Goal: Task Accomplishment & Management: Manage account settings

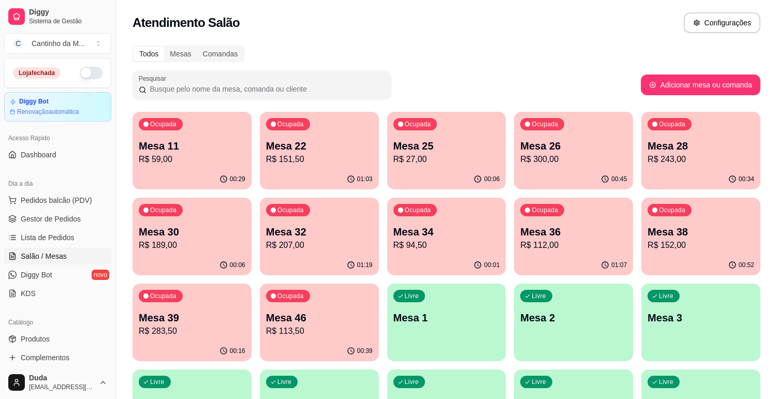
click at [531, 231] on p "Mesa 36" at bounding box center [573, 232] width 107 height 14
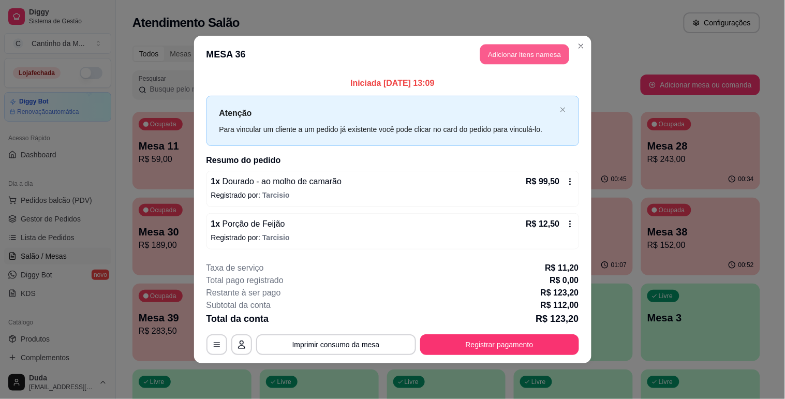
click at [542, 48] on button "Adicionar itens na mesa" at bounding box center [524, 55] width 89 height 20
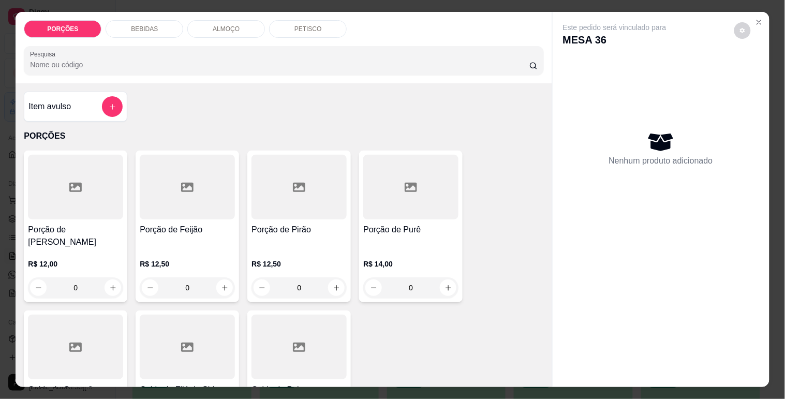
drag, startPoint x: 455, startPoint y: 71, endPoint x: 450, endPoint y: 51, distance: 21.1
click at [450, 51] on div "PORÇÕES BEBIDAS ALMOÇO PETISCO Pesquisa" at bounding box center [284, 47] width 536 height 71
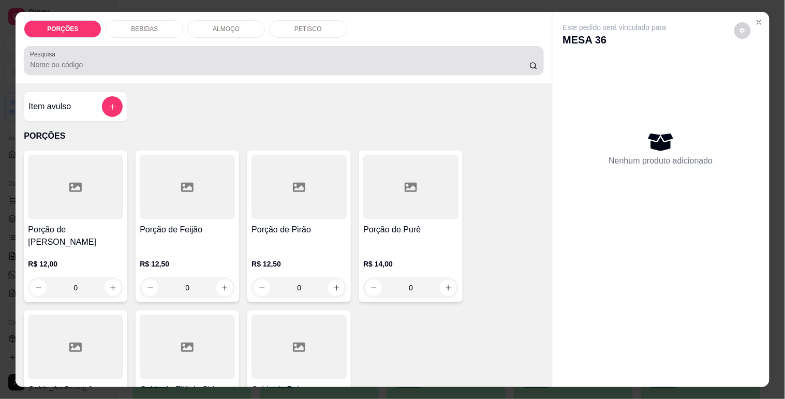
click at [450, 51] on div at bounding box center [283, 60] width 507 height 21
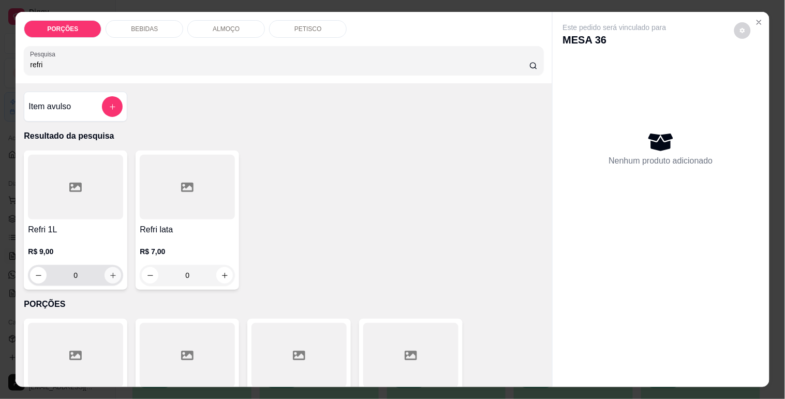
type input "refri"
click at [111, 272] on icon "increase-product-quantity" at bounding box center [113, 276] width 8 height 8
type input "1"
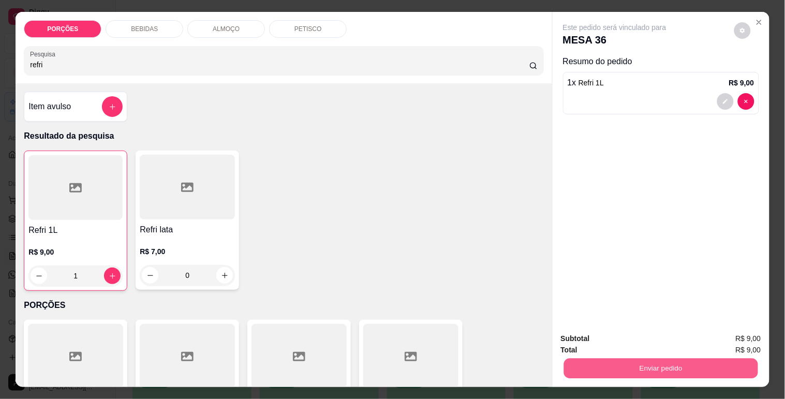
click at [620, 358] on button "Enviar pedido" at bounding box center [661, 368] width 194 height 20
click at [625, 332] on button "Não registrar e enviar pedido" at bounding box center [627, 338] width 105 height 19
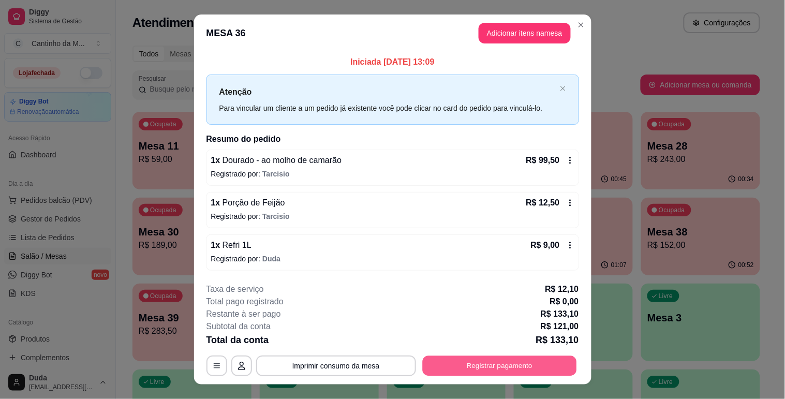
click at [473, 376] on button "Registrar pagamento" at bounding box center [499, 366] width 154 height 20
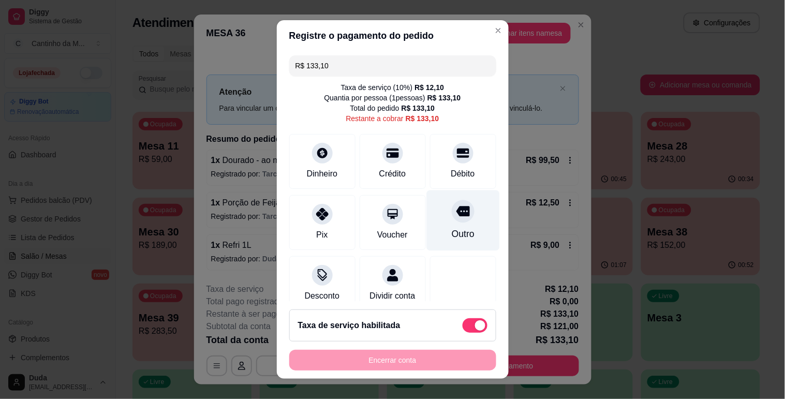
click at [452, 220] on div at bounding box center [463, 211] width 23 height 23
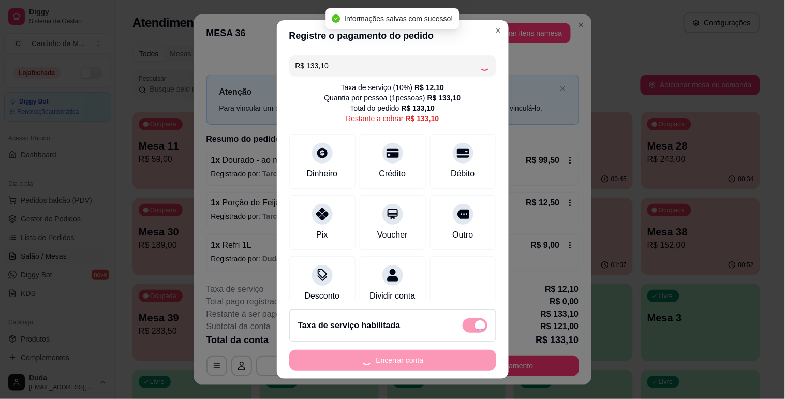
type input "R$ 0,00"
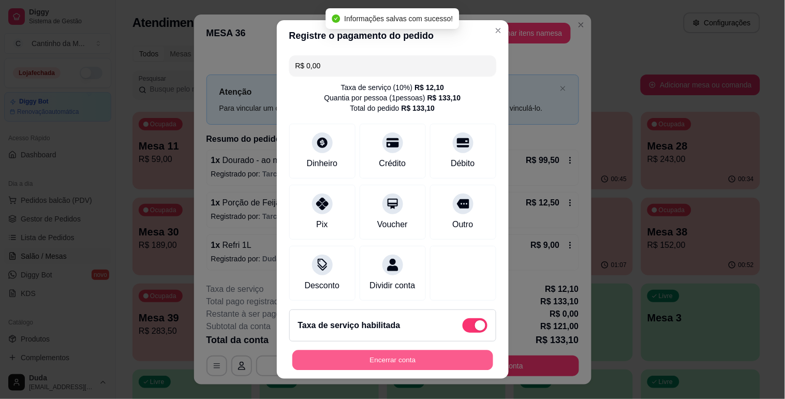
click at [418, 359] on button "Encerrar conta" at bounding box center [393, 360] width 201 height 20
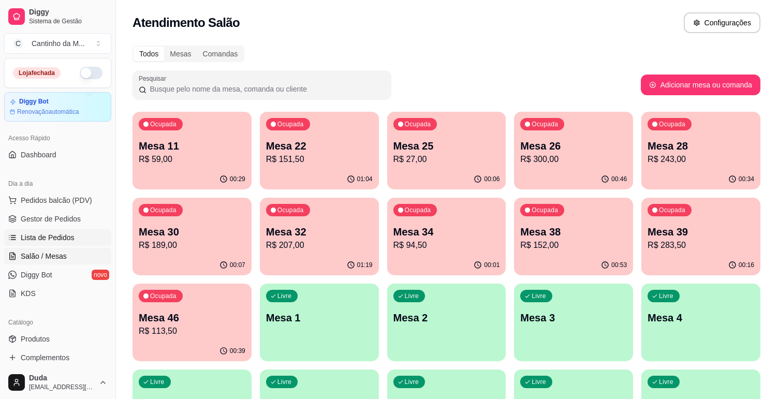
click at [21, 239] on span "Lista de Pedidos" at bounding box center [48, 237] width 54 height 10
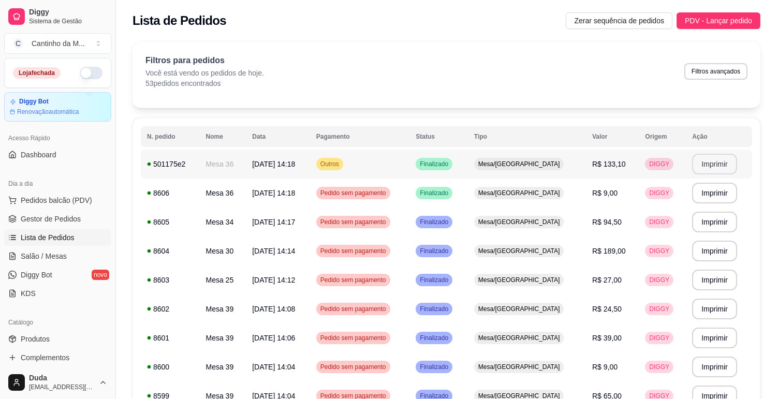
click at [709, 161] on button "Imprimir" at bounding box center [714, 164] width 45 height 21
click at [709, 161] on button "Imprimir" at bounding box center [714, 164] width 43 height 20
click at [86, 216] on link "Gestor de Pedidos" at bounding box center [57, 219] width 107 height 17
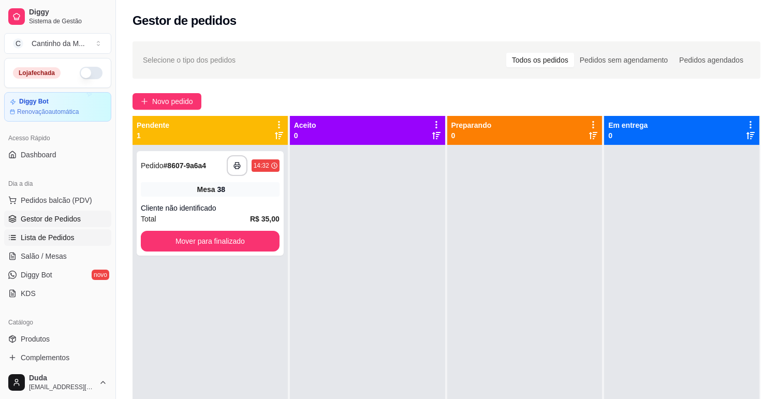
click at [93, 236] on link "Lista de Pedidos" at bounding box center [57, 237] width 107 height 17
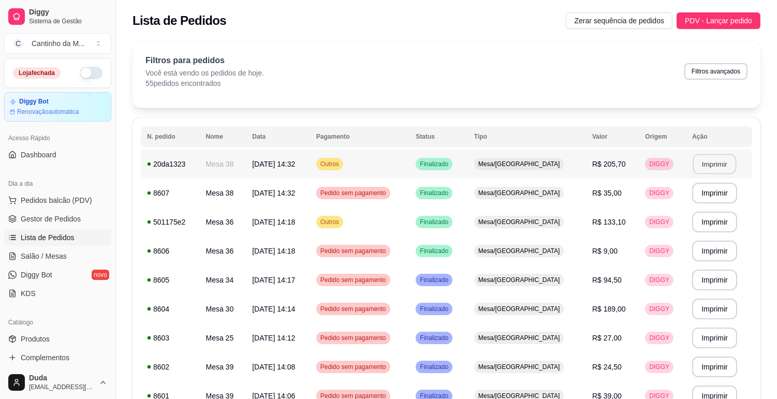
click at [707, 165] on button "Imprimir" at bounding box center [714, 164] width 43 height 20
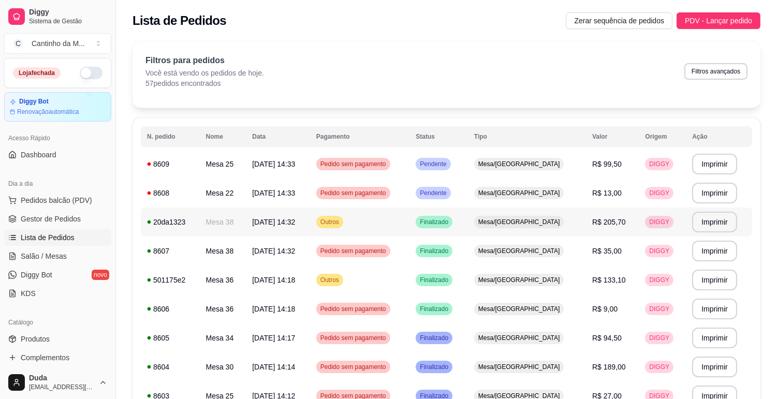
click at [552, 216] on div "Mesa/[GEOGRAPHIC_DATA]" at bounding box center [519, 222] width 90 height 12
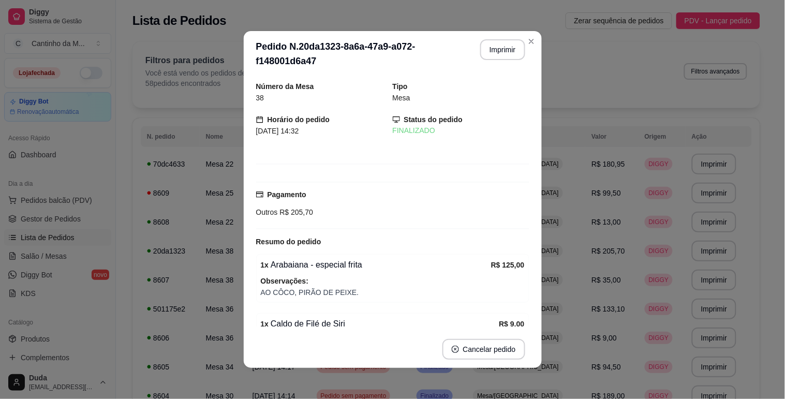
scroll to position [189, 0]
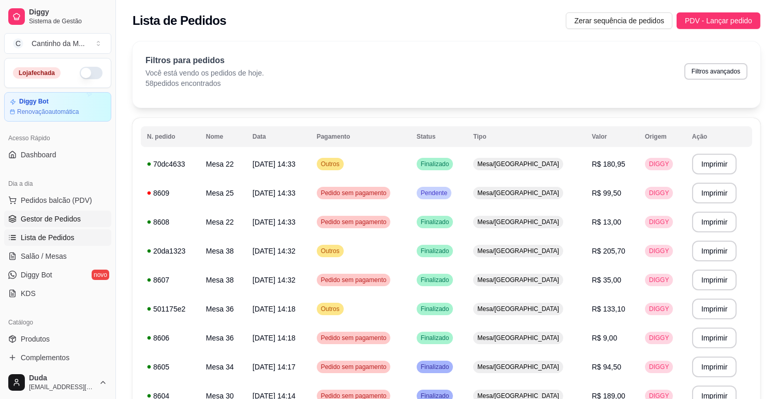
click at [38, 220] on span "Gestor de Pedidos" at bounding box center [51, 219] width 60 height 10
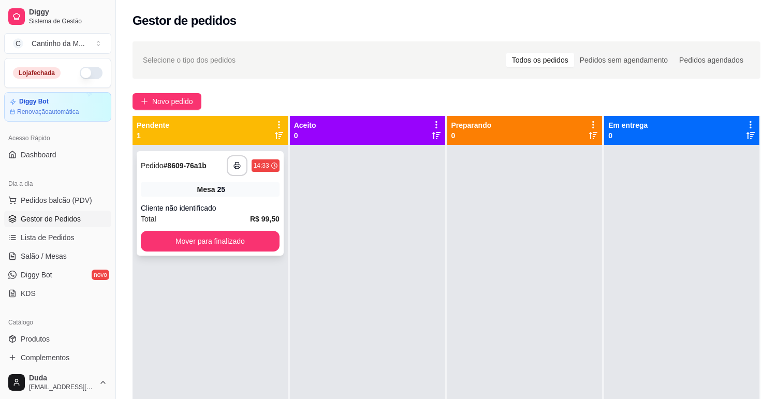
click at [185, 193] on div "Mesa 25" at bounding box center [210, 189] width 139 height 14
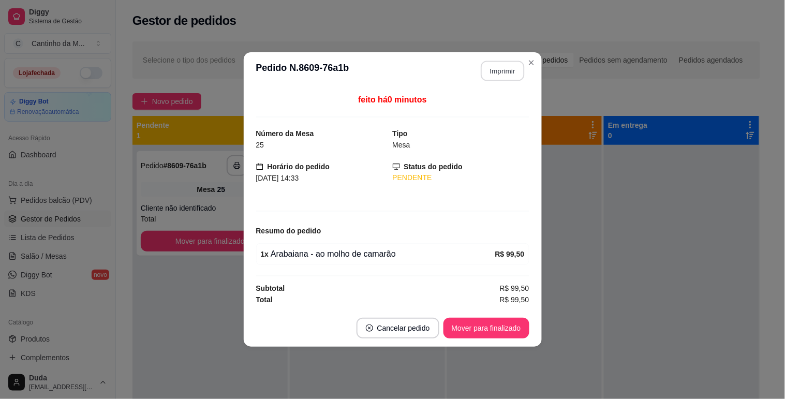
click at [488, 65] on button "Imprimir" at bounding box center [502, 71] width 43 height 20
click at [480, 329] on button "Mover para finalizado" at bounding box center [486, 328] width 83 height 20
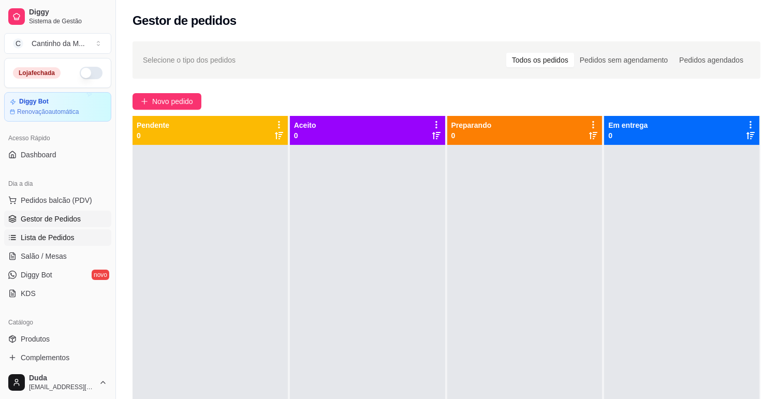
click at [54, 232] on span "Lista de Pedidos" at bounding box center [48, 237] width 54 height 10
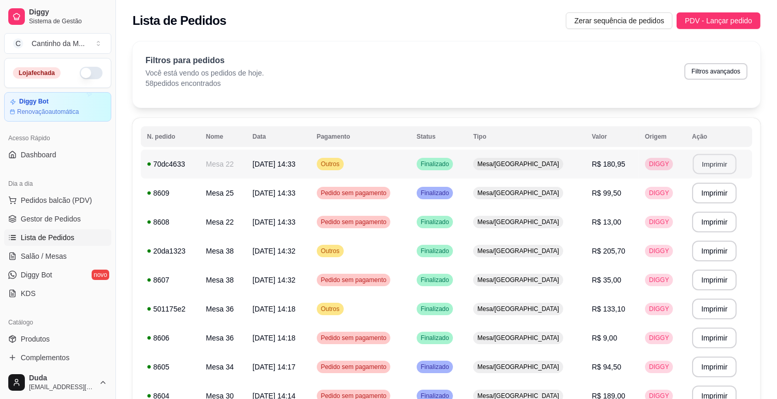
click at [712, 164] on button "Imprimir" at bounding box center [714, 164] width 43 height 20
click at [32, 211] on link "Gestor de Pedidos" at bounding box center [57, 219] width 107 height 17
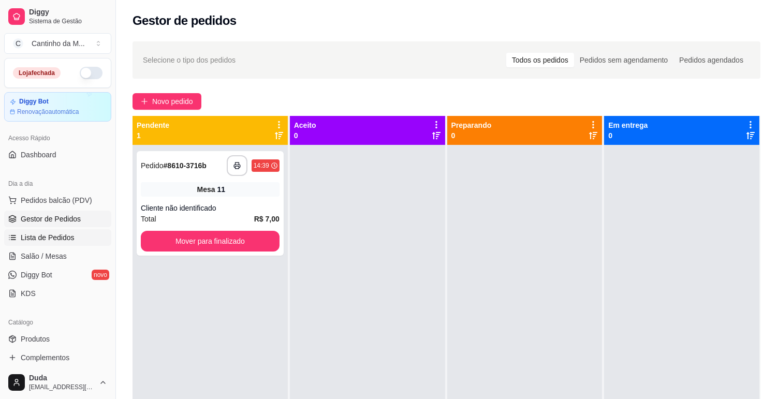
click at [39, 236] on span "Lista de Pedidos" at bounding box center [48, 237] width 54 height 10
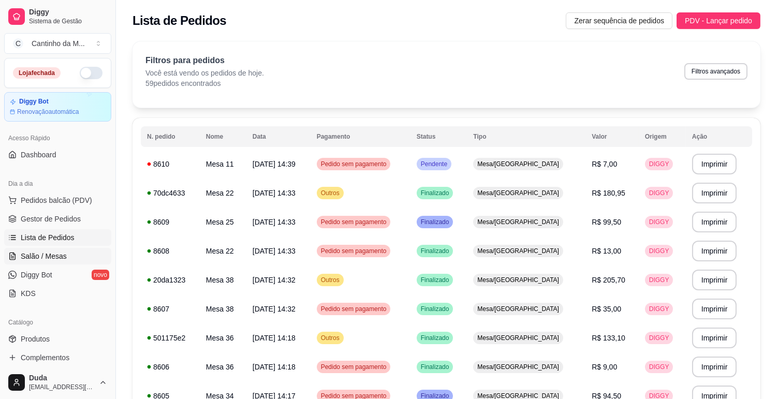
click at [8, 256] on icon at bounding box center [12, 256] width 8 height 8
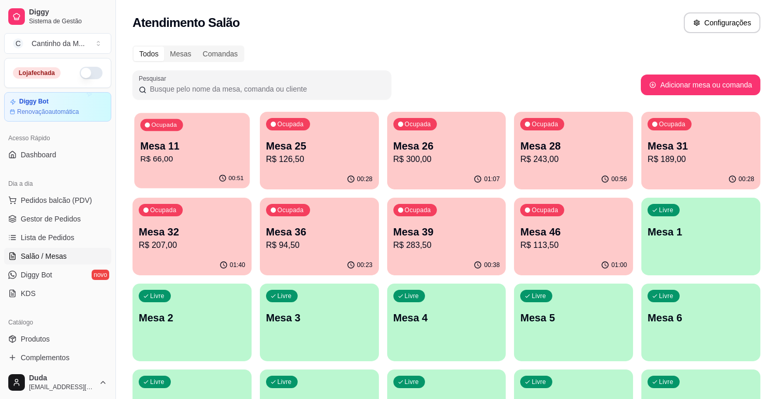
click at [211, 164] on p "R$ 66,00" at bounding box center [192, 159] width 104 height 12
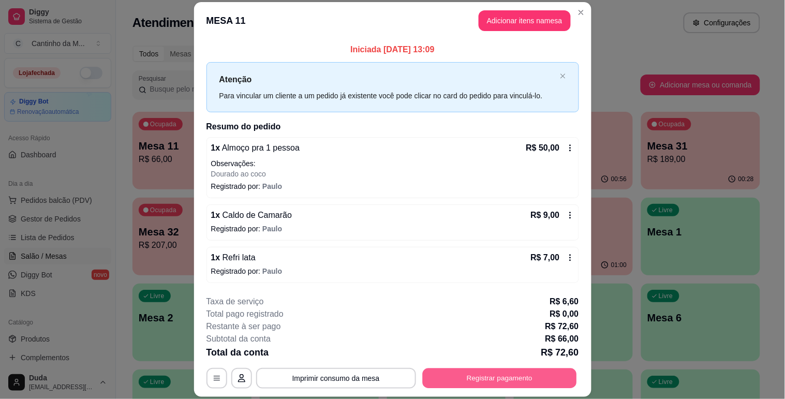
click at [459, 384] on button "Registrar pagamento" at bounding box center [499, 379] width 154 height 20
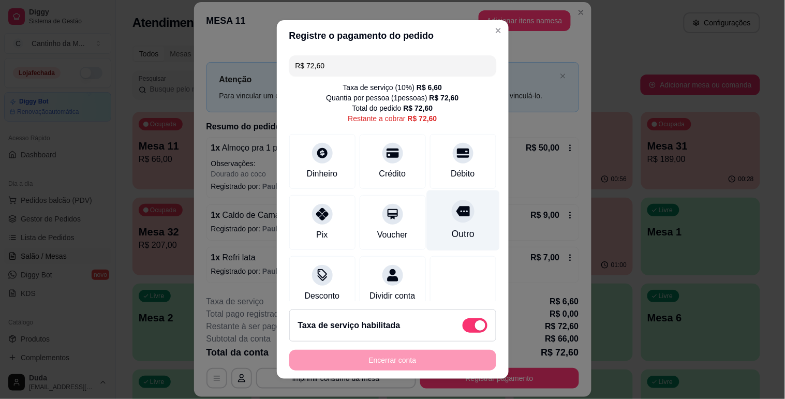
click at [452, 203] on div at bounding box center [463, 211] width 23 height 23
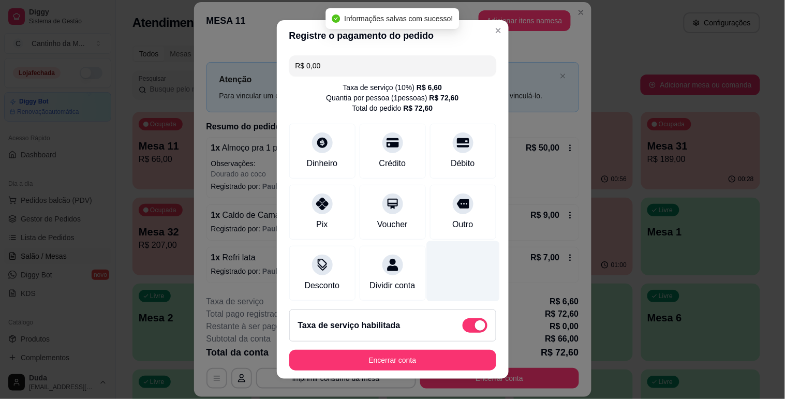
type input "R$ 0,00"
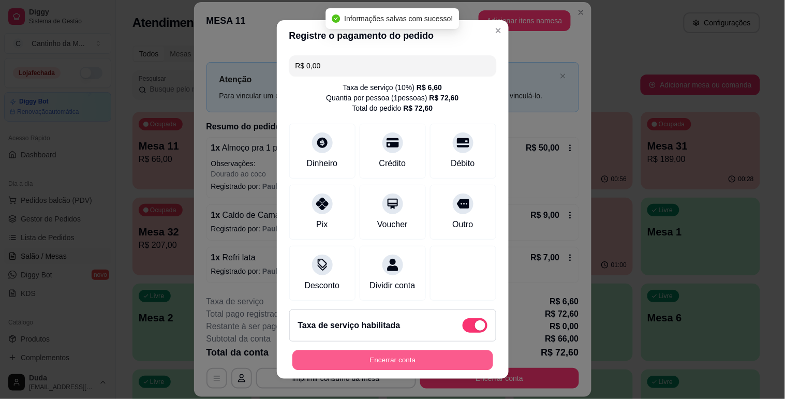
click at [437, 364] on button "Encerrar conta" at bounding box center [393, 360] width 201 height 20
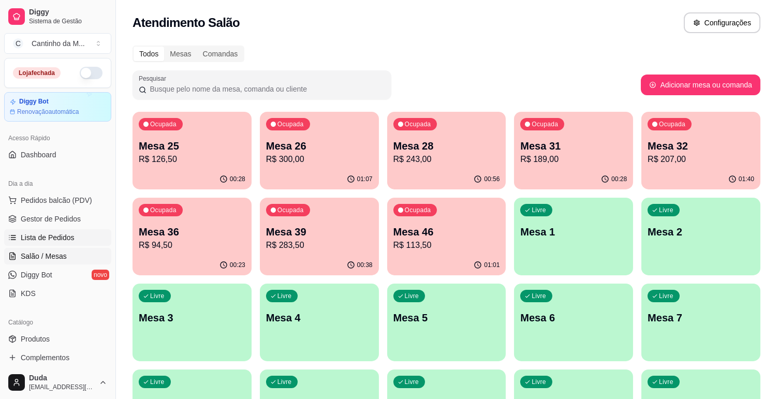
click at [65, 234] on span "Lista de Pedidos" at bounding box center [48, 237] width 54 height 10
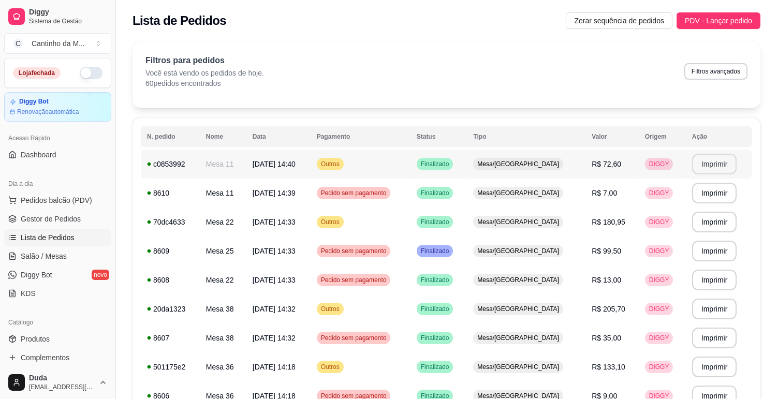
click at [722, 158] on button "Imprimir" at bounding box center [714, 164] width 45 height 21
click at [42, 220] on span "Gestor de Pedidos" at bounding box center [51, 219] width 60 height 10
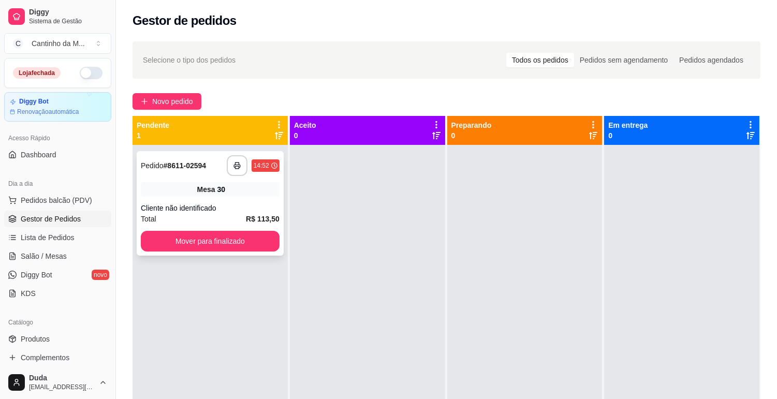
click at [151, 181] on div "**********" at bounding box center [210, 203] width 147 height 105
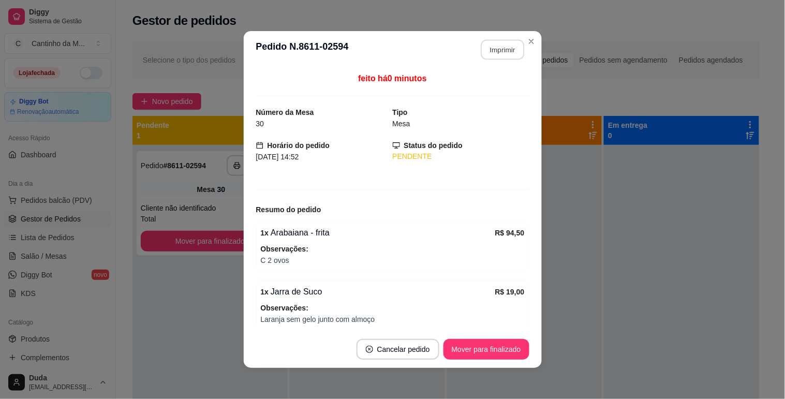
click at [490, 48] on button "Imprimir" at bounding box center [502, 50] width 43 height 20
click at [464, 343] on button "Mover para finalizado" at bounding box center [486, 350] width 83 height 20
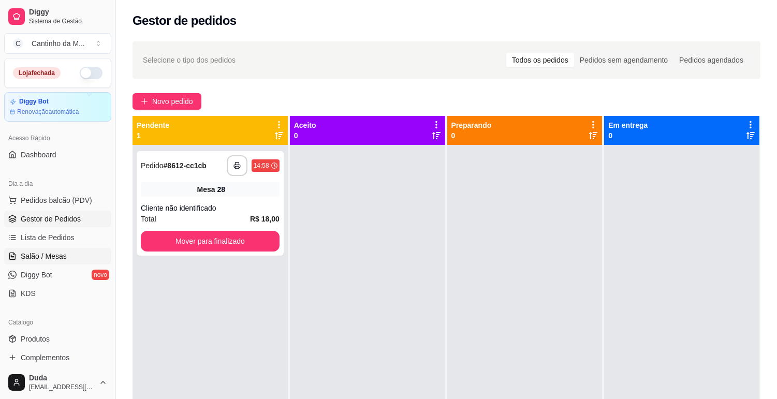
click at [67, 264] on link "Salão / Mesas" at bounding box center [57, 256] width 107 height 17
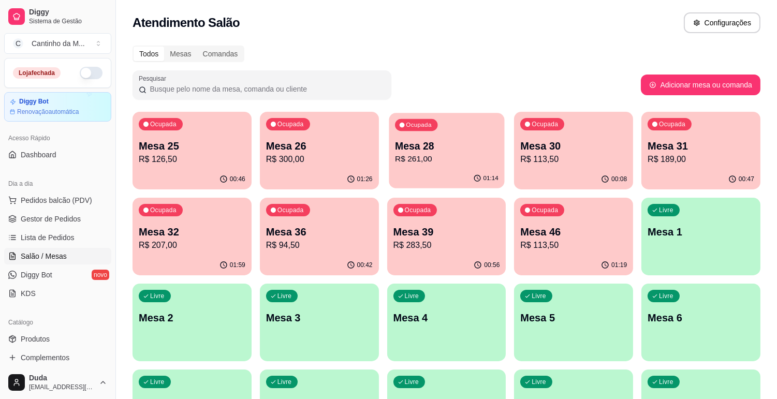
click at [456, 151] on p "Mesa 28" at bounding box center [447, 146] width 104 height 14
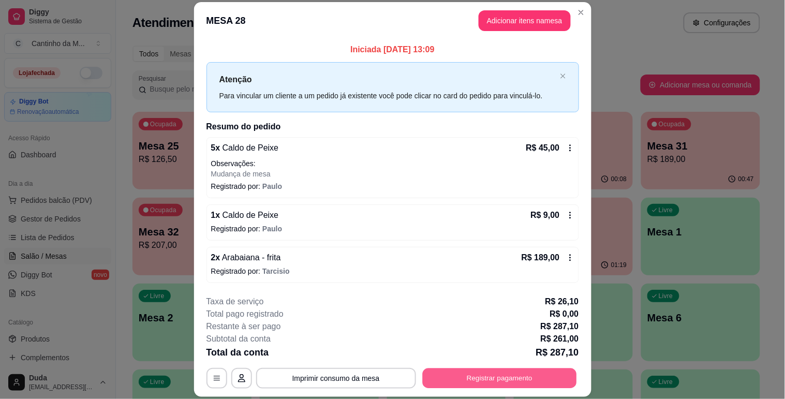
click at [500, 382] on button "Registrar pagamento" at bounding box center [499, 379] width 154 height 20
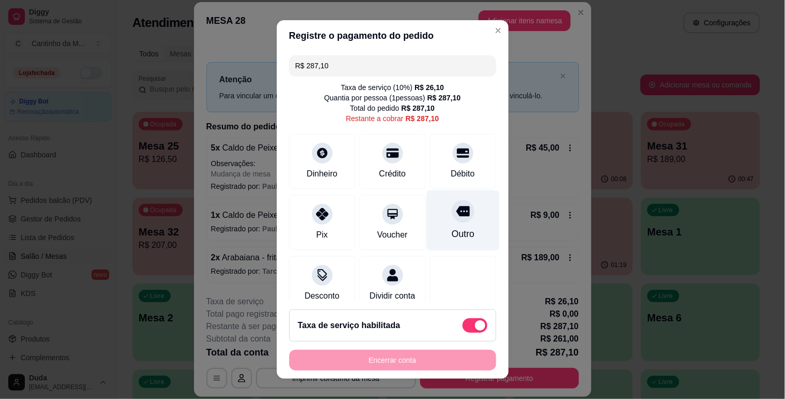
click at [452, 203] on div at bounding box center [463, 211] width 23 height 23
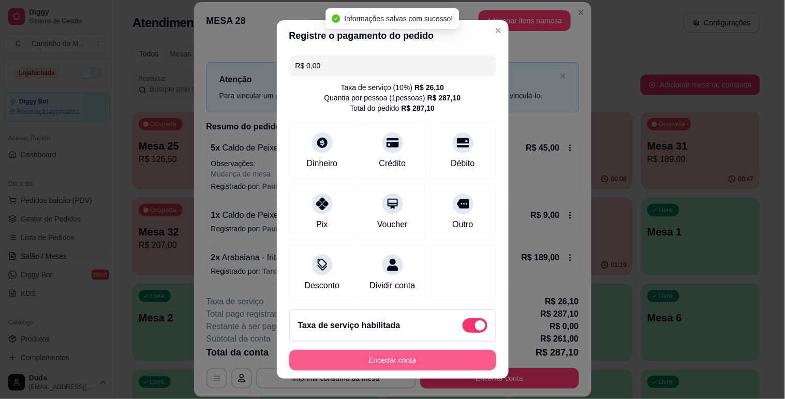
type input "R$ 0,00"
click at [413, 364] on button "Encerrar conta" at bounding box center [393, 360] width 201 height 20
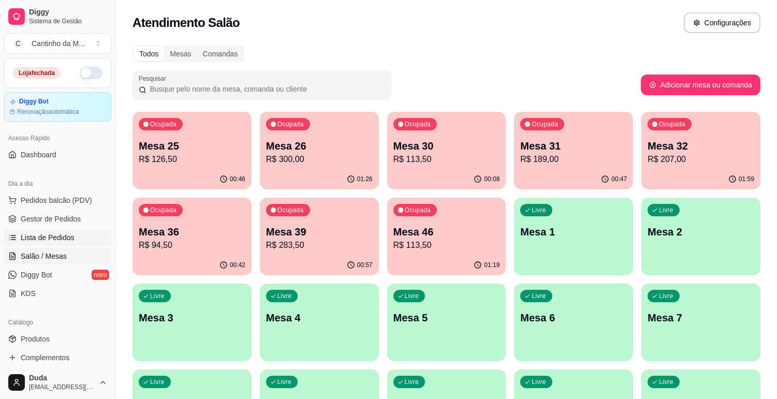
click at [22, 238] on span "Lista de Pedidos" at bounding box center [48, 237] width 54 height 10
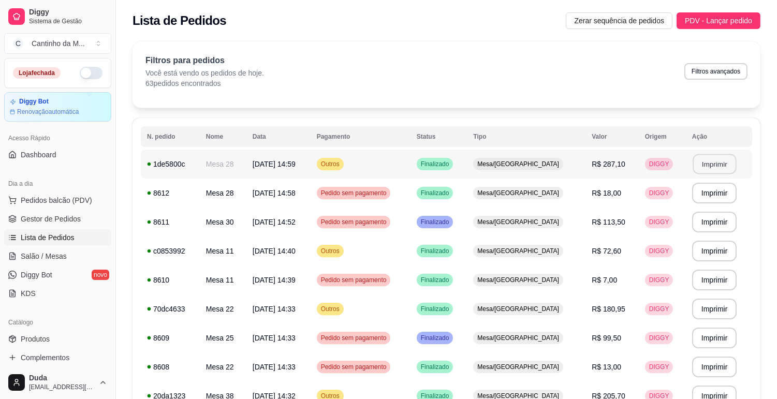
click at [699, 160] on button "Imprimir" at bounding box center [714, 164] width 43 height 20
click at [89, 213] on link "Gestor de Pedidos" at bounding box center [57, 219] width 107 height 17
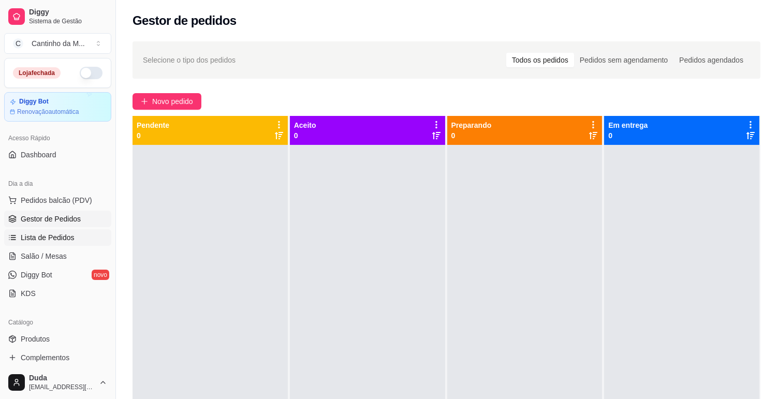
click at [19, 232] on link "Lista de Pedidos" at bounding box center [57, 237] width 107 height 17
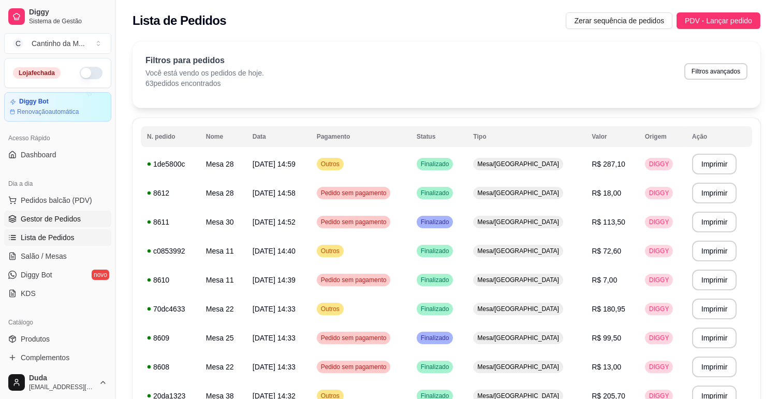
click at [28, 221] on span "Gestor de Pedidos" at bounding box center [51, 219] width 60 height 10
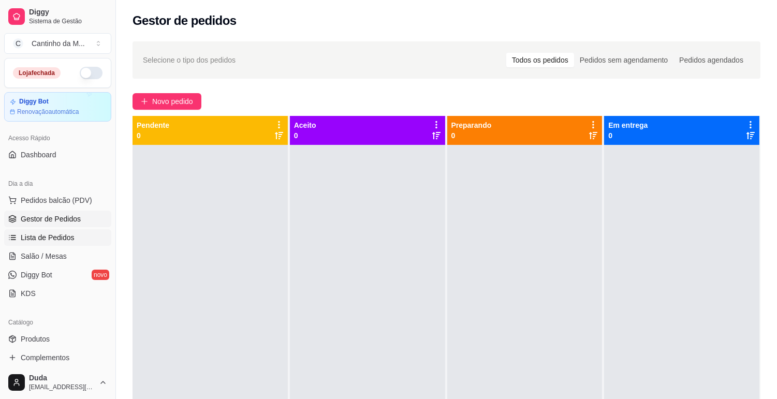
click at [33, 242] on span "Lista de Pedidos" at bounding box center [48, 237] width 54 height 10
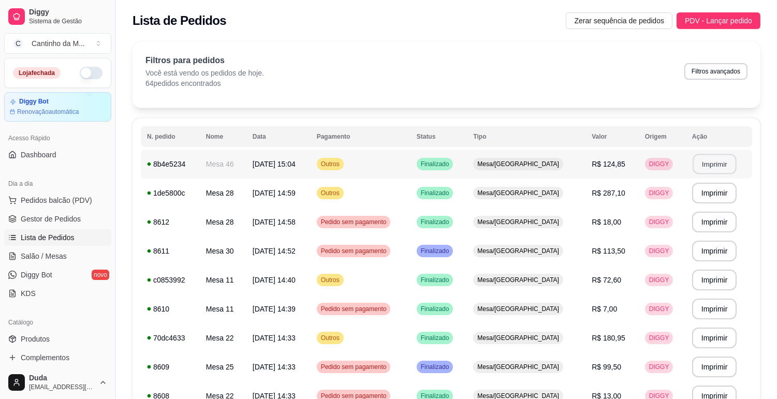
click at [710, 167] on button "Imprimir" at bounding box center [714, 164] width 43 height 20
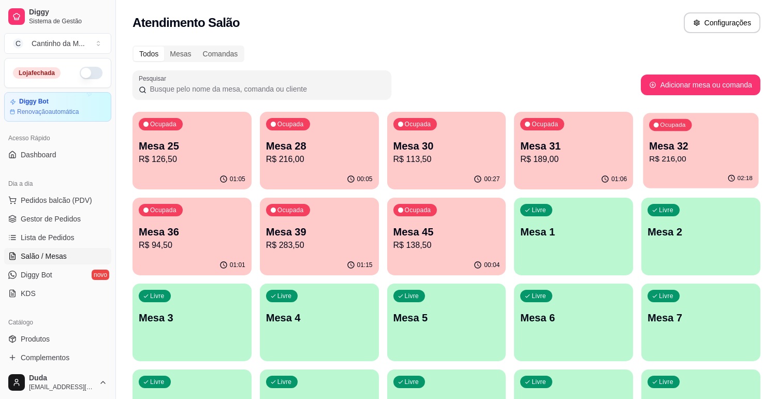
click at [733, 133] on div "Ocupada Mesa 32 R$ 216,00" at bounding box center [701, 141] width 115 height 56
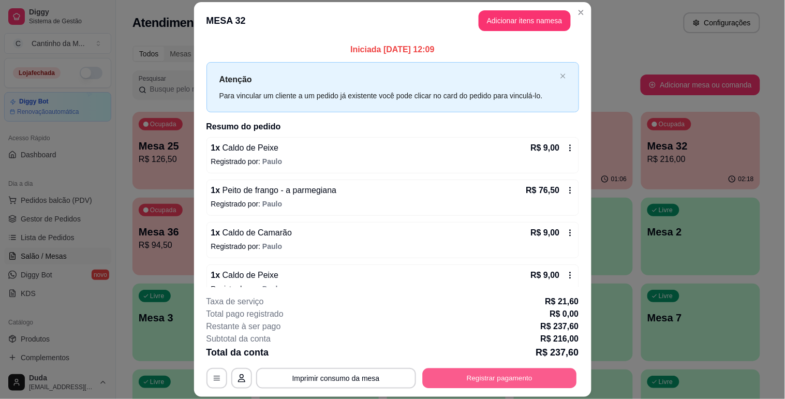
click at [488, 375] on button "Registrar pagamento" at bounding box center [499, 379] width 154 height 20
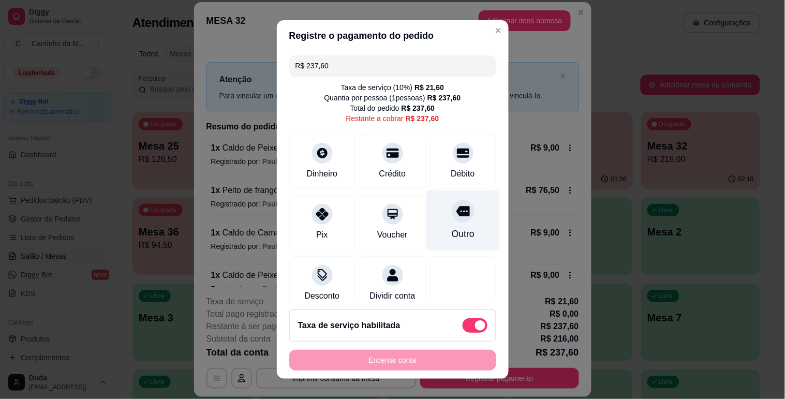
click at [452, 216] on div at bounding box center [463, 211] width 23 height 23
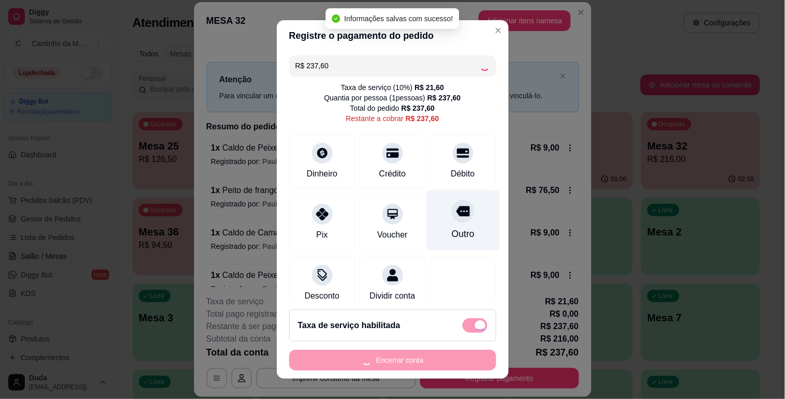
type input "R$ 0,00"
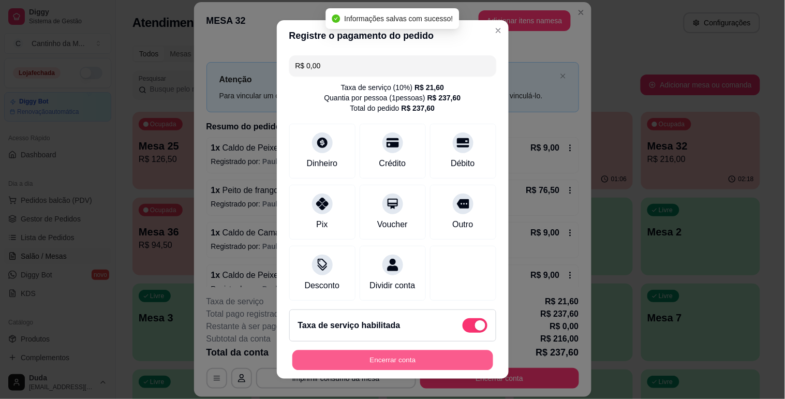
click at [414, 355] on button "Encerrar conta" at bounding box center [393, 360] width 201 height 20
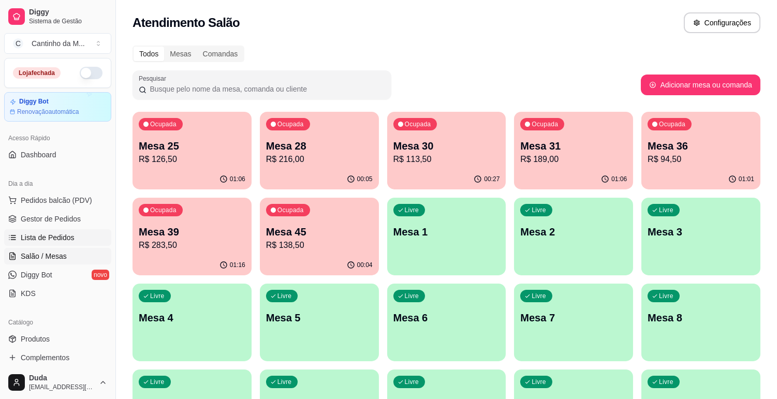
click at [48, 234] on span "Lista de Pedidos" at bounding box center [48, 237] width 54 height 10
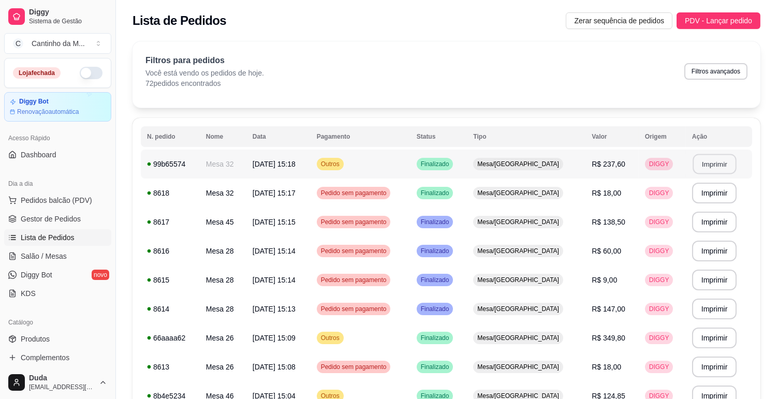
click at [707, 168] on button "Imprimir" at bounding box center [714, 164] width 43 height 20
click at [17, 215] on link "Gestor de Pedidos" at bounding box center [57, 219] width 107 height 17
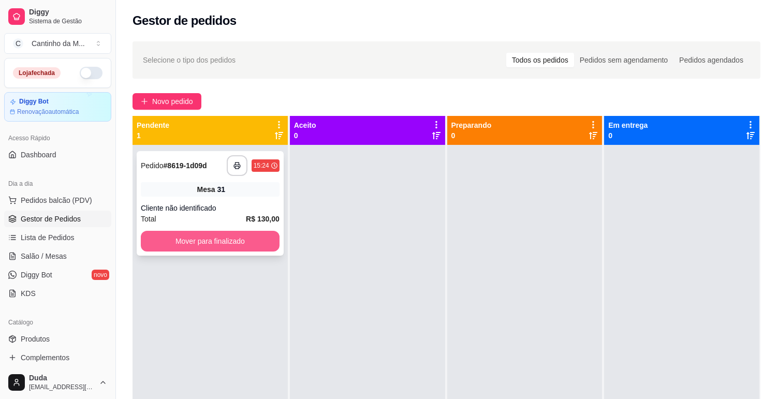
click at [194, 242] on button "Mover para finalizado" at bounding box center [210, 241] width 139 height 21
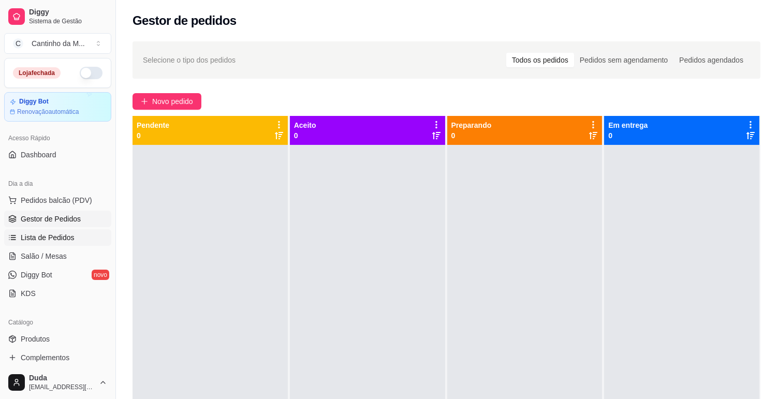
click at [54, 235] on span "Lista de Pedidos" at bounding box center [48, 237] width 54 height 10
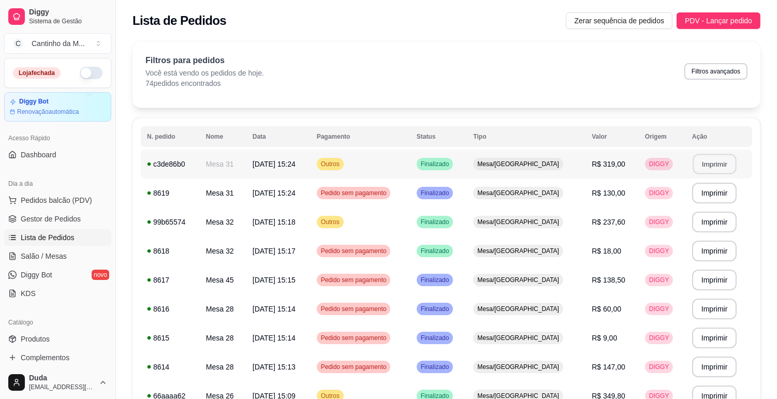
click at [710, 164] on button "Imprimir" at bounding box center [714, 164] width 43 height 20
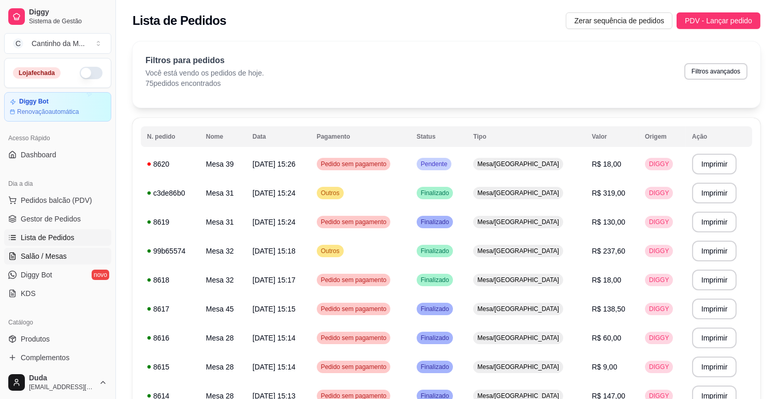
click at [55, 249] on link "Salão / Mesas" at bounding box center [57, 256] width 107 height 17
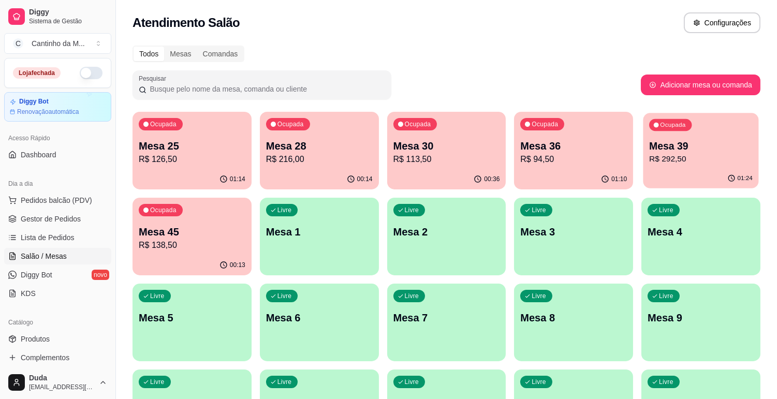
click at [664, 151] on p "Mesa 39" at bounding box center [701, 146] width 104 height 14
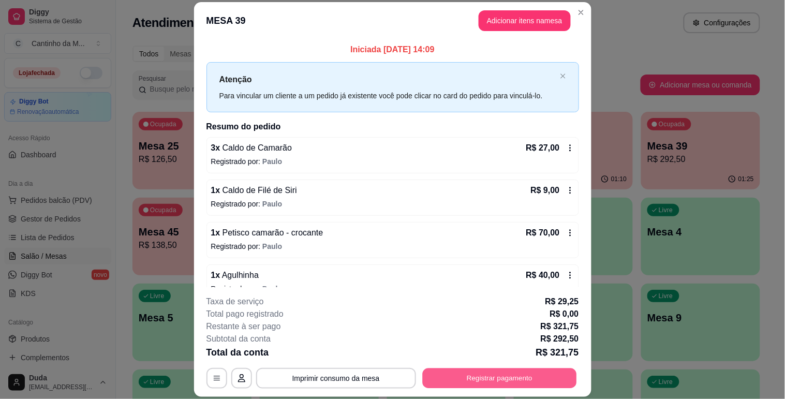
click at [546, 376] on button "Registrar pagamento" at bounding box center [499, 379] width 154 height 20
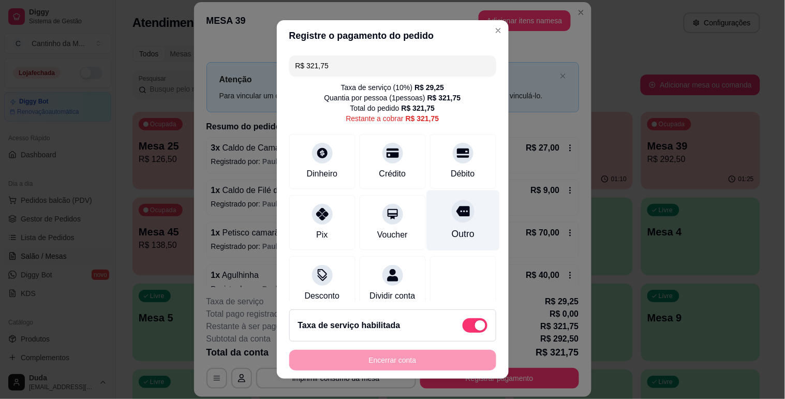
click at [456, 215] on icon at bounding box center [462, 211] width 13 height 10
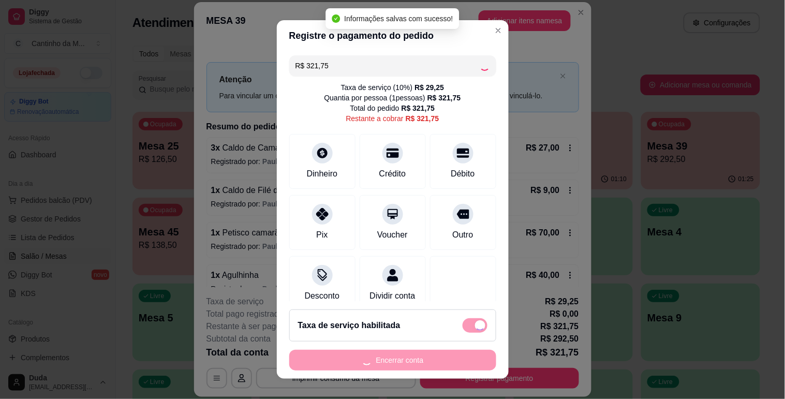
type input "R$ 0,00"
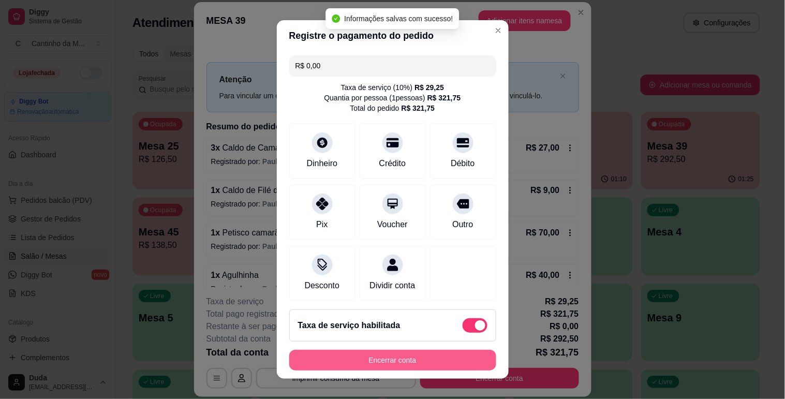
click at [422, 358] on button "Encerrar conta" at bounding box center [392, 360] width 207 height 21
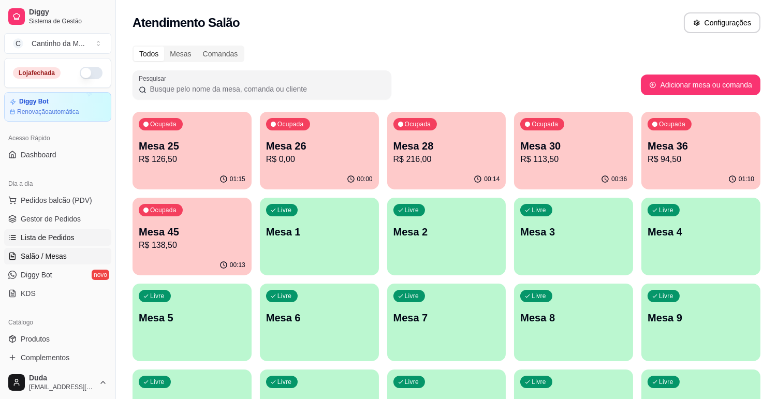
click at [64, 240] on span "Lista de Pedidos" at bounding box center [48, 237] width 54 height 10
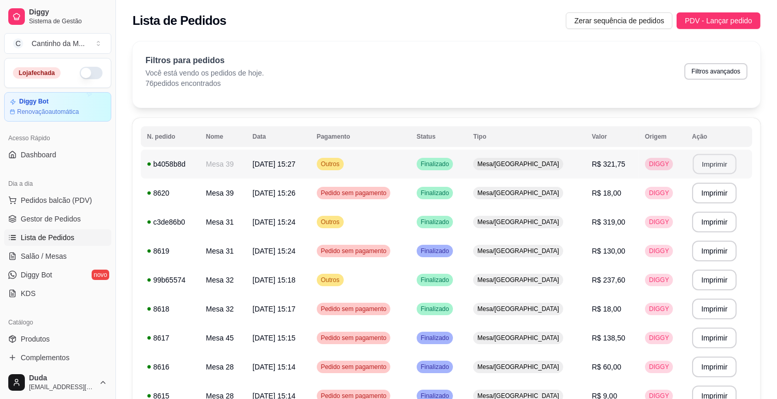
click at [705, 165] on button "Imprimir" at bounding box center [714, 164] width 43 height 20
click at [70, 222] on span "Gestor de Pedidos" at bounding box center [51, 219] width 60 height 10
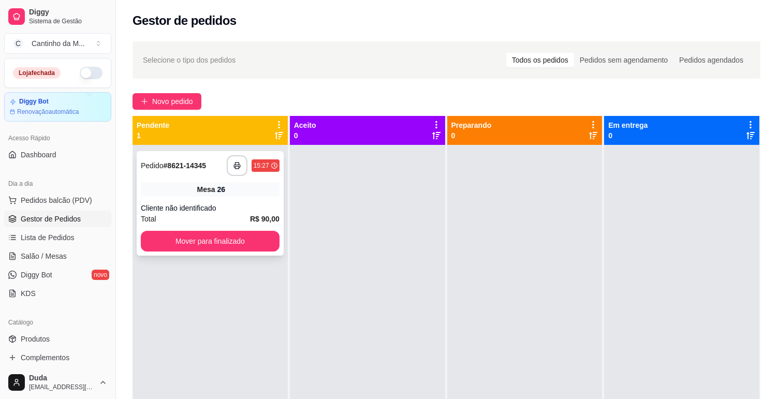
click at [166, 226] on div "**********" at bounding box center [210, 203] width 147 height 105
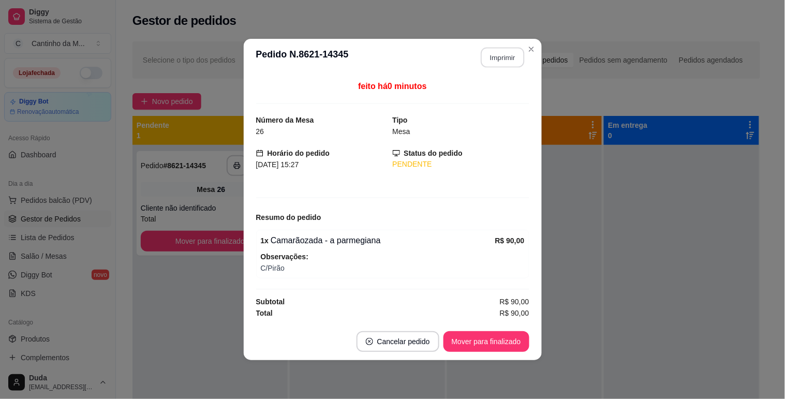
click at [496, 58] on button "Imprimir" at bounding box center [502, 58] width 43 height 20
click at [475, 344] on button "Mover para finalizado" at bounding box center [486, 342] width 83 height 20
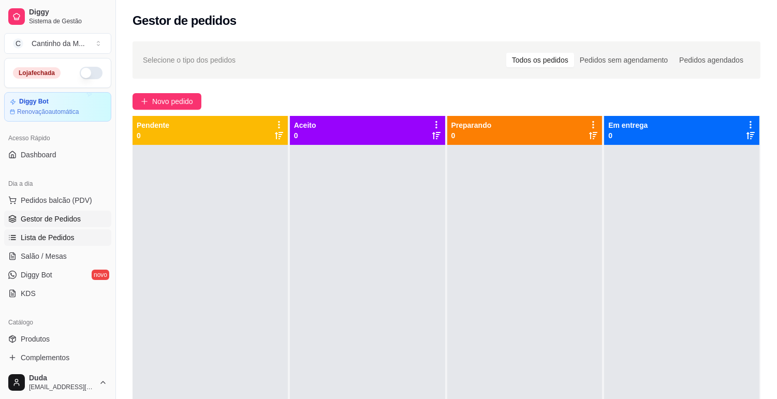
click at [83, 238] on link "Lista de Pedidos" at bounding box center [57, 237] width 107 height 17
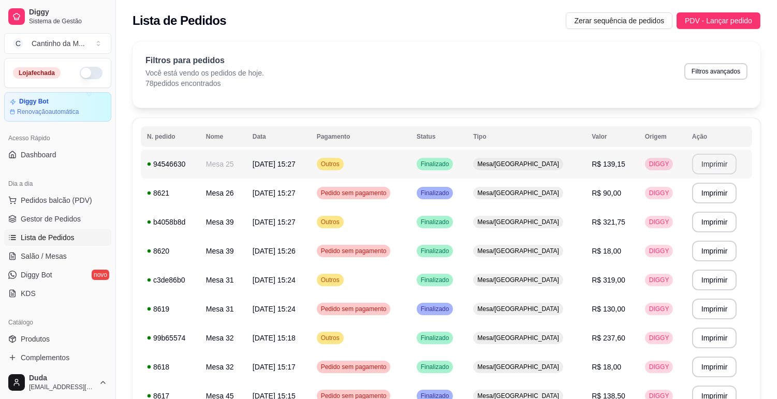
click at [711, 163] on button "Imprimir" at bounding box center [714, 164] width 45 height 21
click at [27, 218] on span "Gestor de Pedidos" at bounding box center [51, 219] width 60 height 10
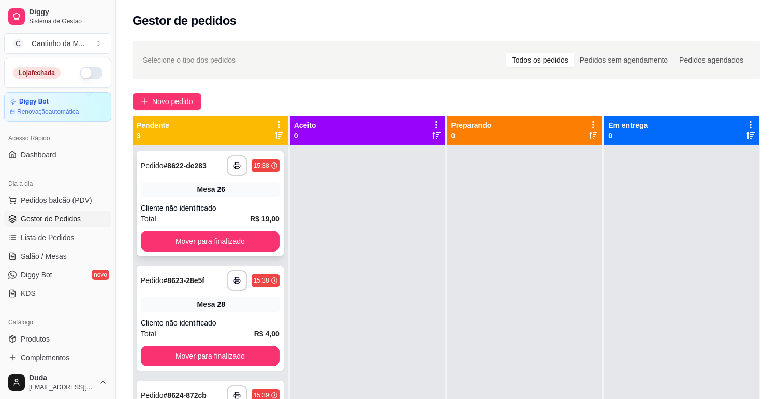
click at [264, 204] on div "Cliente não identificado" at bounding box center [210, 208] width 139 height 10
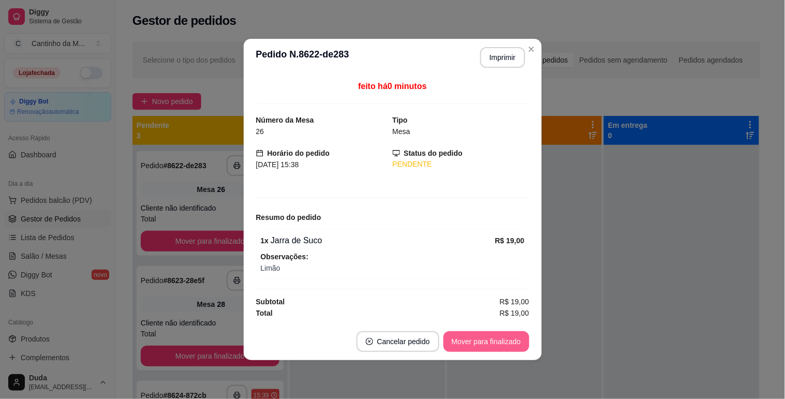
click at [521, 344] on button "Mover para finalizado" at bounding box center [487, 341] width 86 height 21
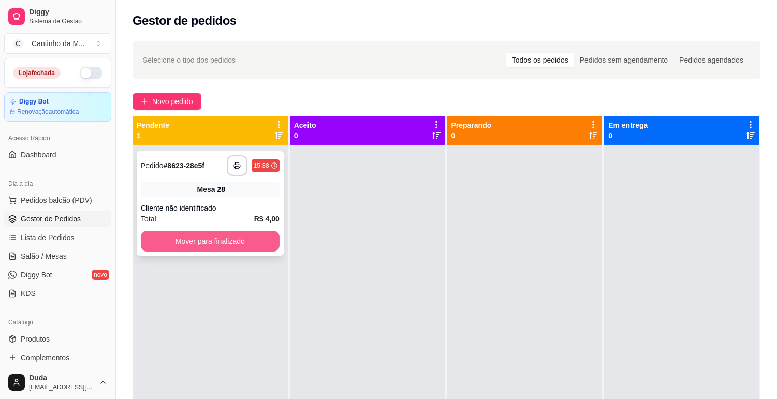
click at [237, 236] on button "Mover para finalizado" at bounding box center [210, 241] width 139 height 21
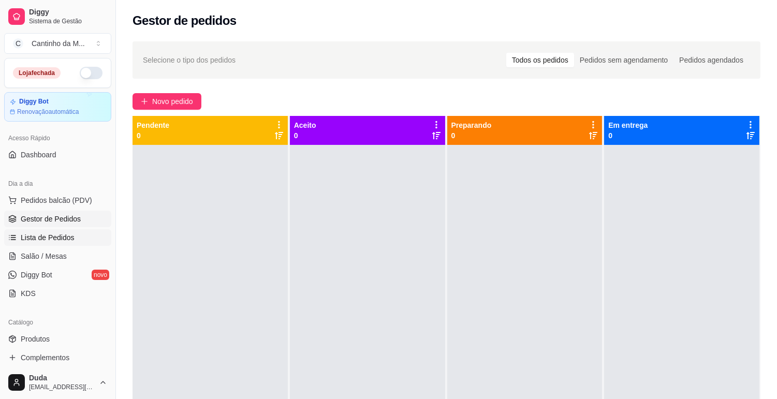
click at [52, 240] on span "Lista de Pedidos" at bounding box center [48, 237] width 54 height 10
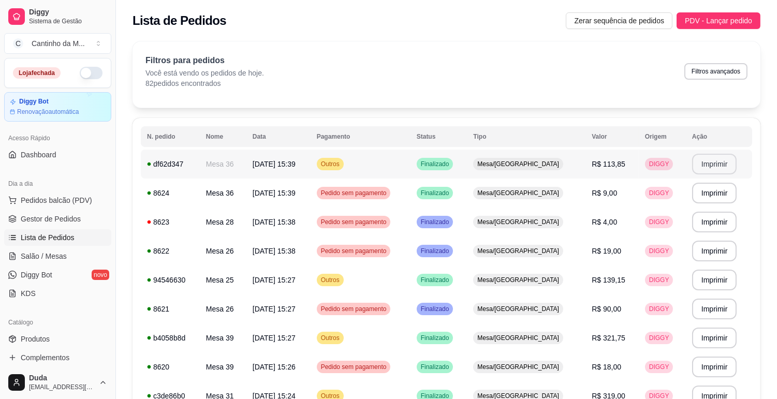
click at [699, 163] on button "Imprimir" at bounding box center [714, 164] width 45 height 21
click at [73, 220] on span "Gestor de Pedidos" at bounding box center [51, 219] width 60 height 10
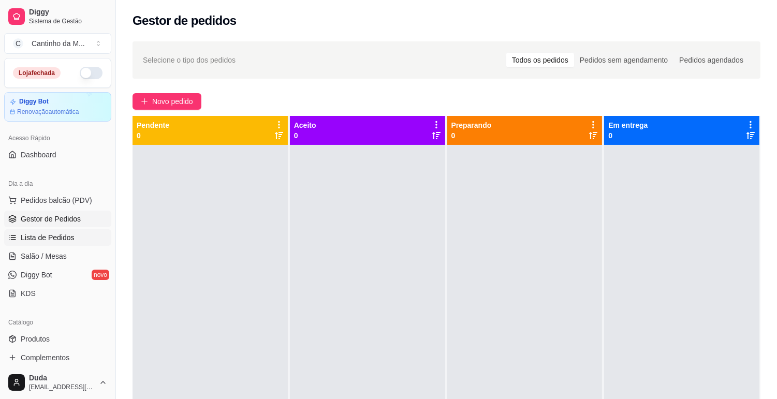
click at [61, 232] on span "Lista de Pedidos" at bounding box center [48, 237] width 54 height 10
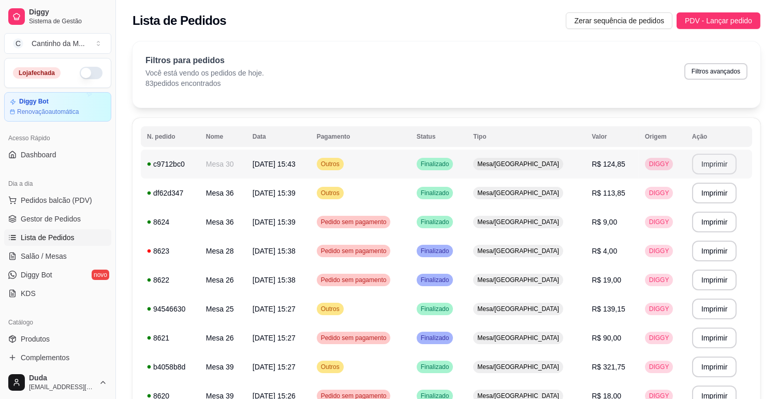
click at [711, 166] on button "Imprimir" at bounding box center [714, 164] width 45 height 21
click at [32, 214] on span "Gestor de Pedidos" at bounding box center [51, 219] width 60 height 10
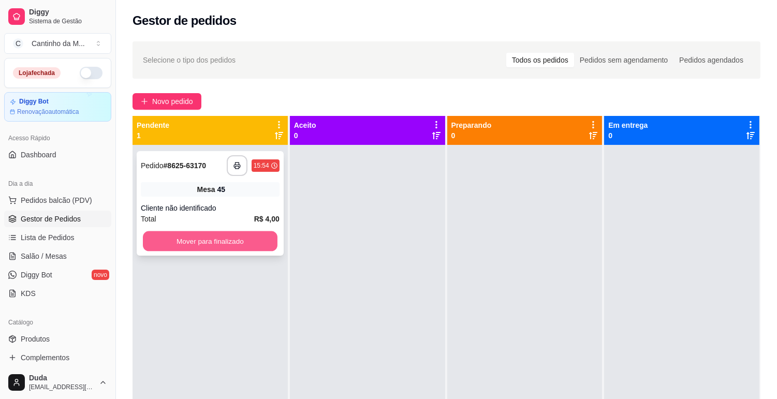
click at [230, 238] on button "Mover para finalizado" at bounding box center [210, 241] width 135 height 20
click at [378, 241] on div at bounding box center [367, 344] width 155 height 399
click at [33, 241] on span "Lista de Pedidos" at bounding box center [48, 237] width 54 height 10
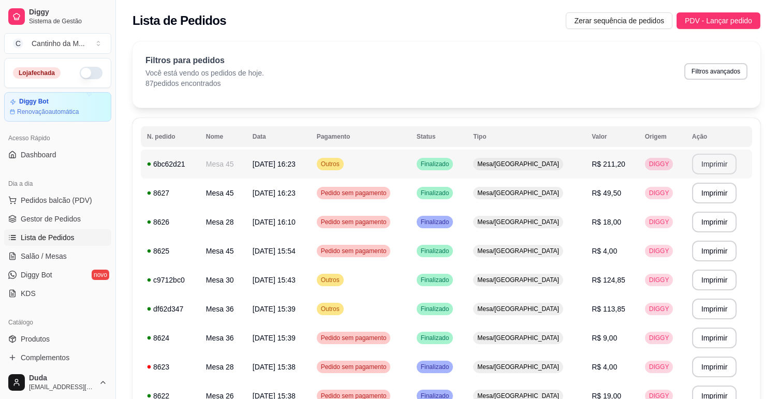
click at [714, 168] on button "Imprimir" at bounding box center [714, 164] width 45 height 21
click at [55, 222] on span "Gestor de Pedidos" at bounding box center [51, 219] width 60 height 10
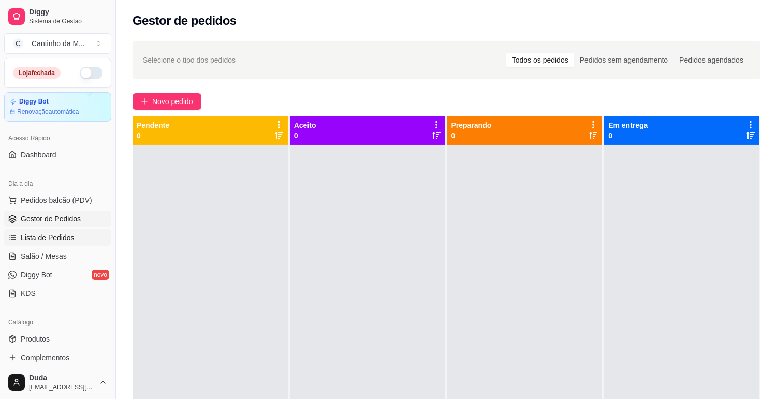
click at [59, 233] on span "Lista de Pedidos" at bounding box center [48, 237] width 54 height 10
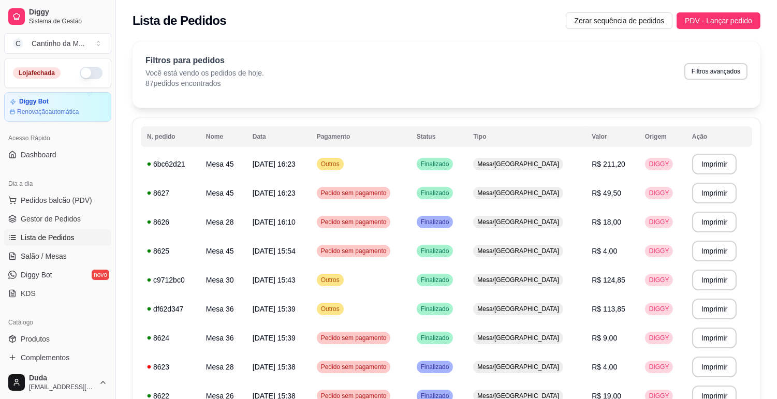
click at [59, 233] on span "Lista de Pedidos" at bounding box center [48, 237] width 54 height 10
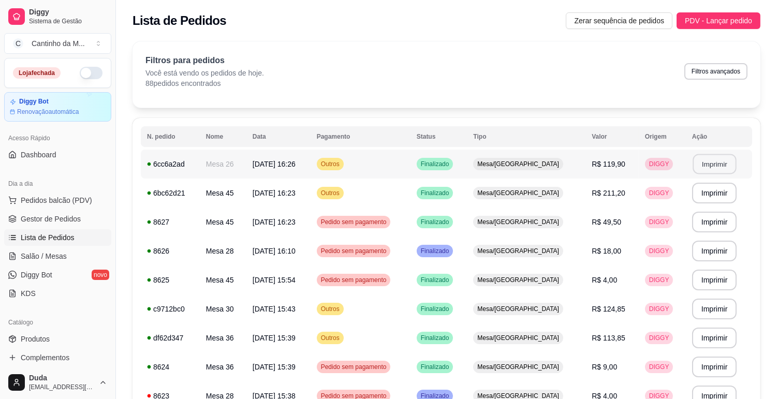
click at [721, 161] on button "Imprimir" at bounding box center [714, 164] width 43 height 20
click at [18, 217] on link "Gestor de Pedidos" at bounding box center [57, 219] width 107 height 17
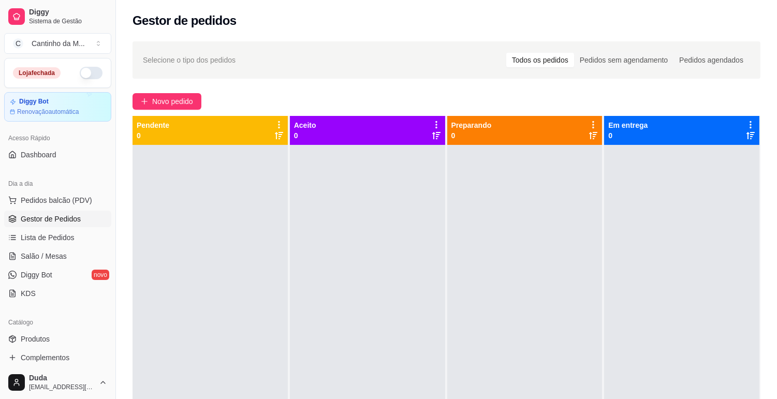
click at [18, 217] on link "Gestor de Pedidos" at bounding box center [57, 219] width 107 height 17
click at [4, 211] on link "Gestor de Pedidos" at bounding box center [57, 219] width 107 height 17
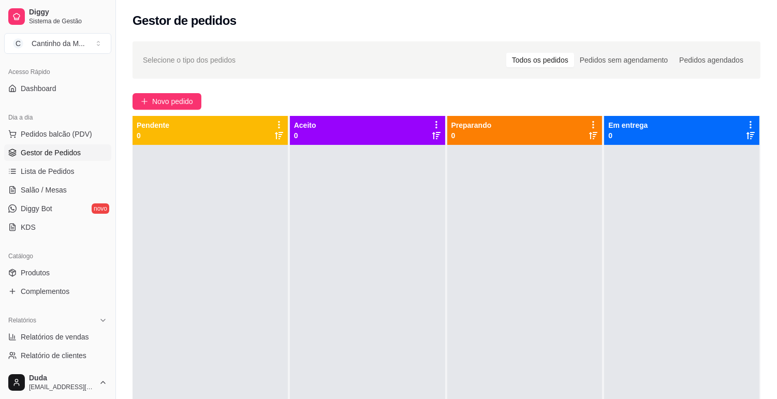
scroll to position [68, 0]
click at [76, 331] on span "Relatórios de vendas" at bounding box center [55, 335] width 68 height 10
select select "ALL"
select select "0"
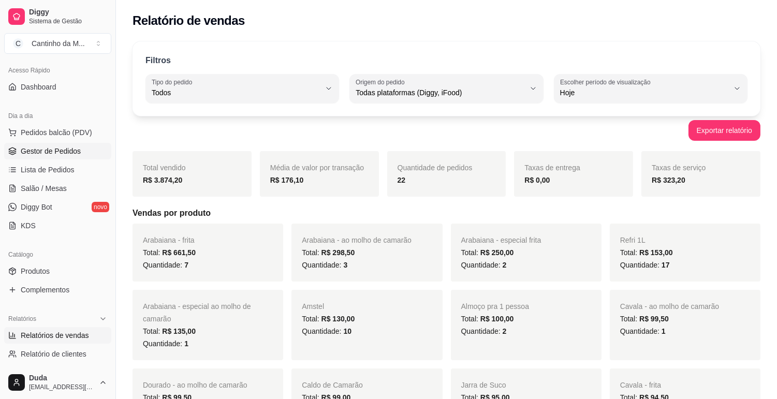
click at [54, 148] on span "Gestor de Pedidos" at bounding box center [51, 151] width 60 height 10
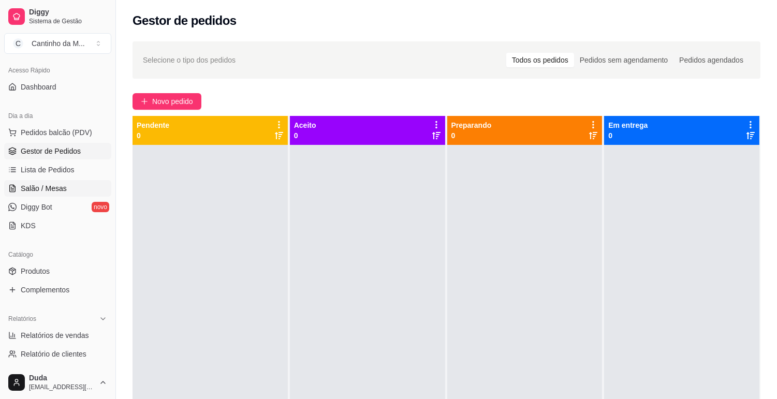
click at [73, 181] on link "Salão / Mesas" at bounding box center [57, 188] width 107 height 17
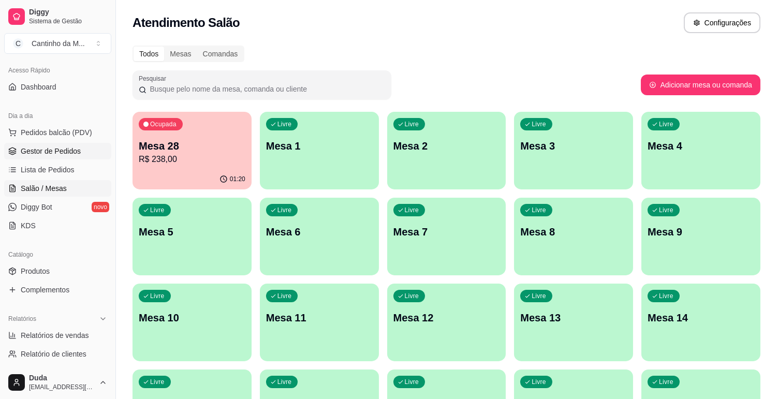
click at [82, 151] on link "Gestor de Pedidos" at bounding box center [57, 151] width 107 height 17
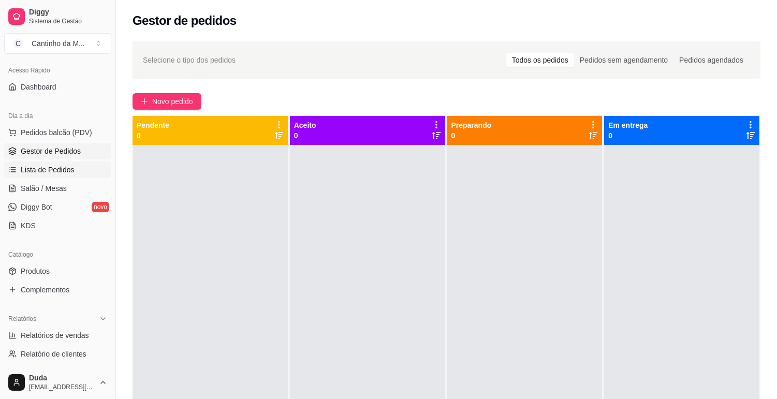
click at [66, 170] on span "Lista de Pedidos" at bounding box center [48, 170] width 54 height 10
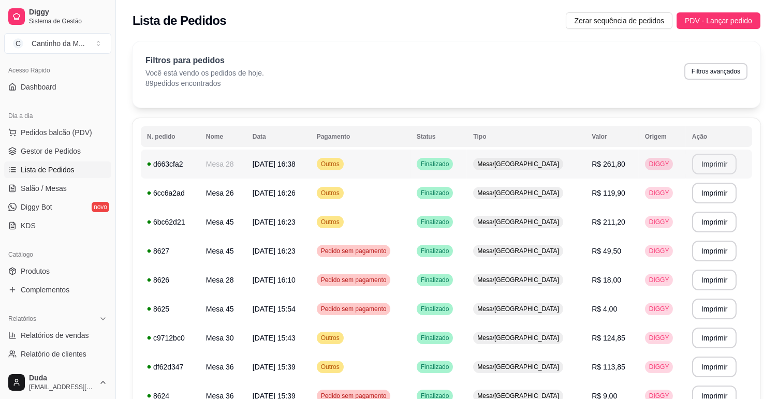
click at [720, 162] on button "Imprimir" at bounding box center [714, 164] width 45 height 21
